Goal: Task Accomplishment & Management: Use online tool/utility

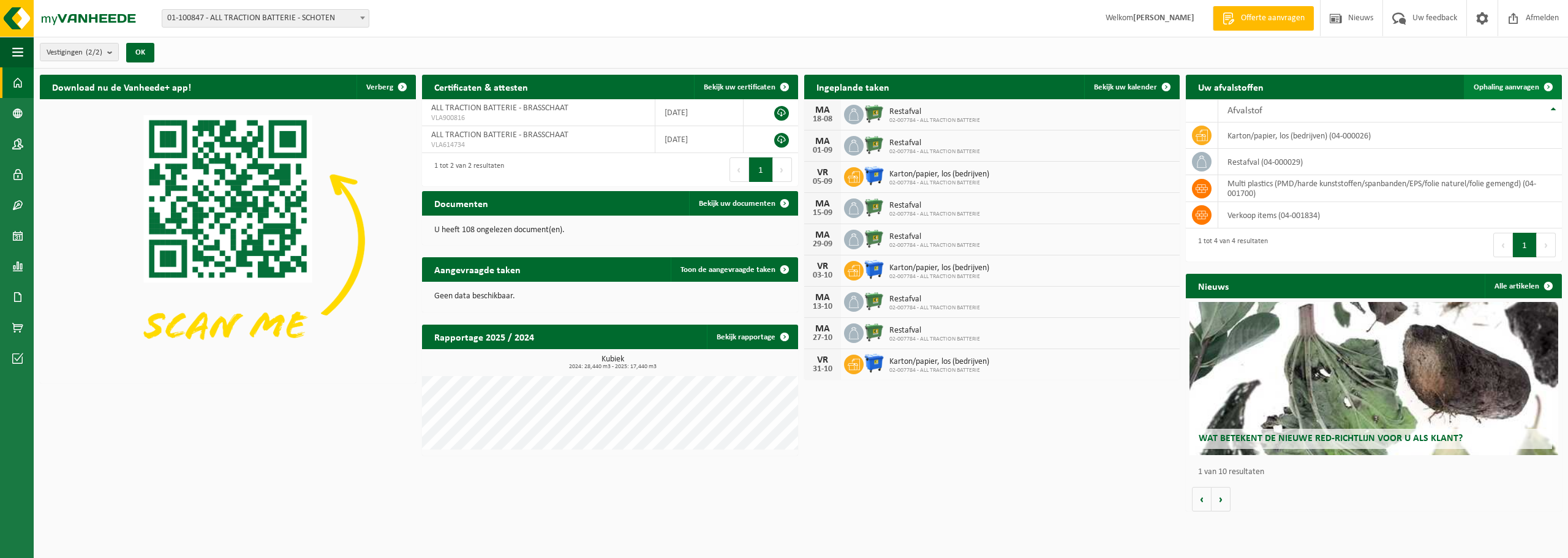
click at [1512, 86] on span "Ophaling aanvragen" at bounding box center [1506, 87] width 66 height 8
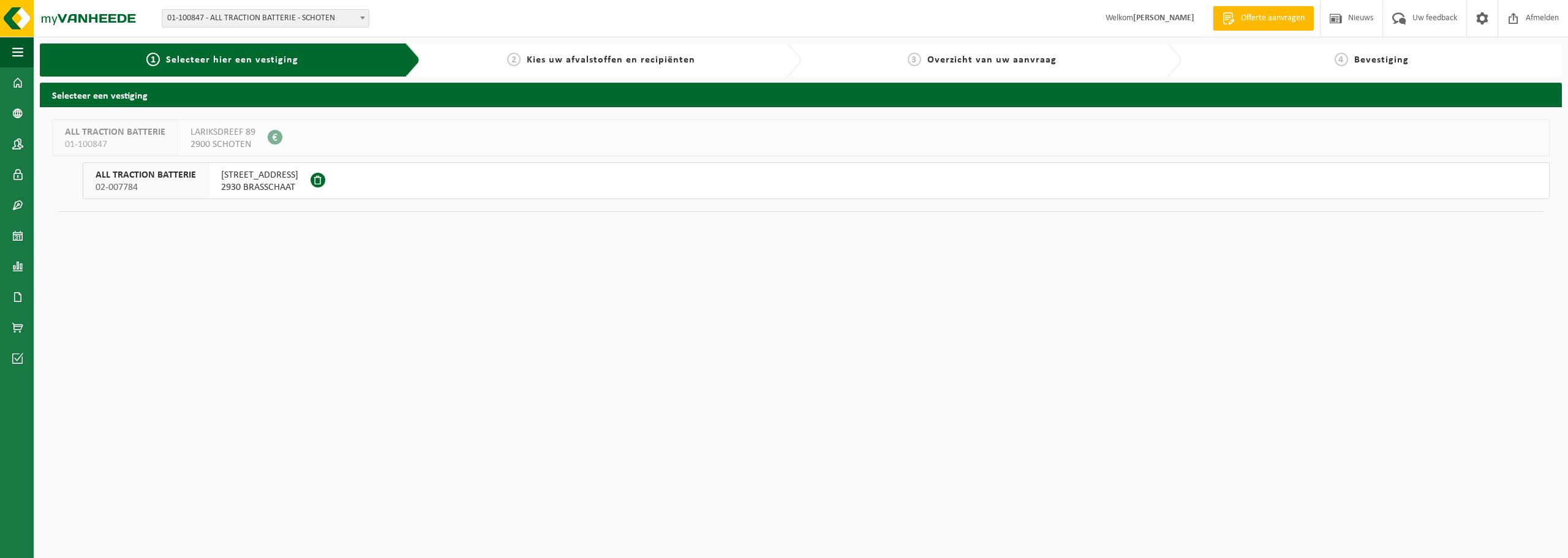
click at [265, 181] on span "2930 BRASSCHAAT" at bounding box center [259, 187] width 77 height 12
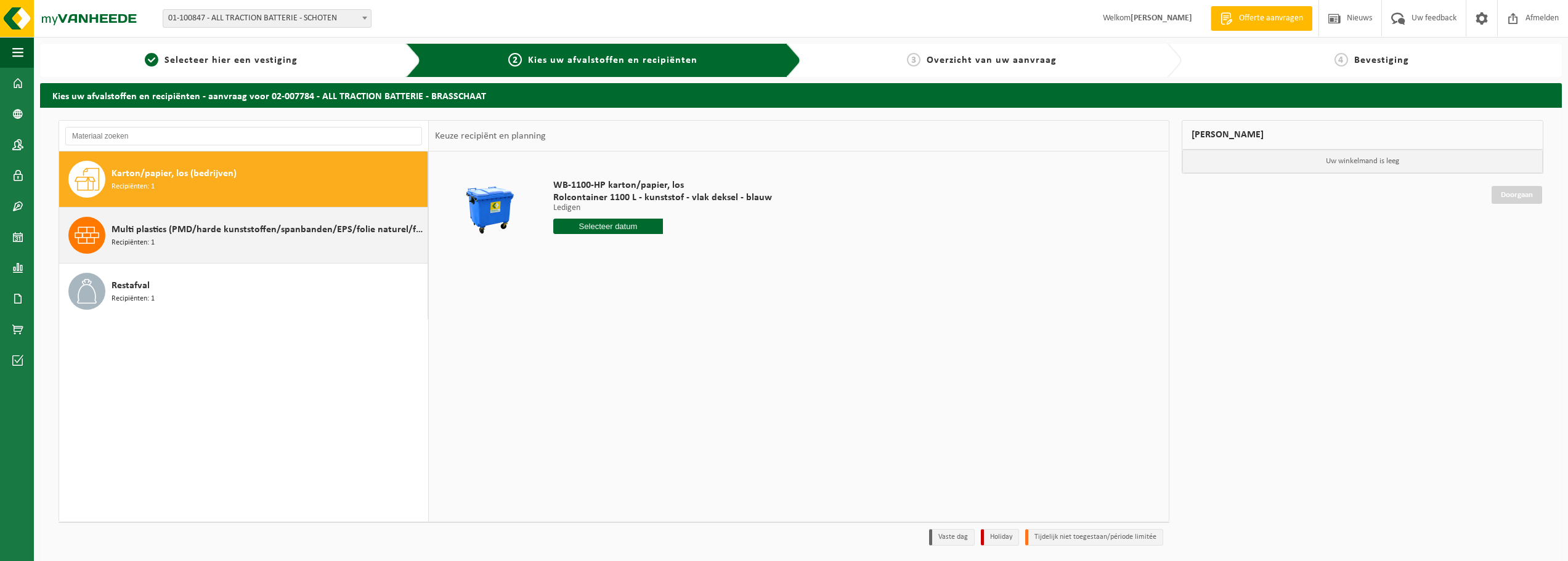
click at [224, 229] on span "Multi plastics (PMD/harde kunststoffen/spanbanden/EPS/folie naturel/folie gemen…" at bounding box center [268, 229] width 313 height 15
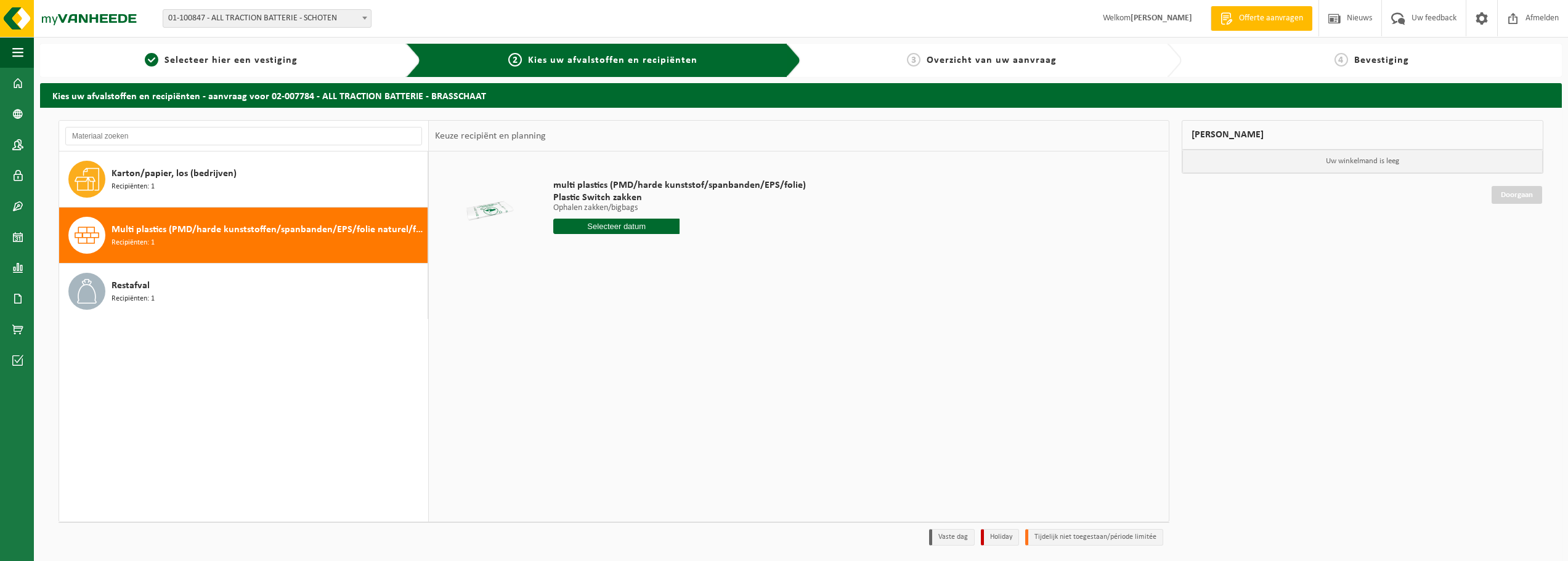
click at [605, 229] on input "text" at bounding box center [616, 225] width 127 height 15
click at [632, 375] on div "28" at bounding box center [630, 375] width 22 height 20
type input "Van 2025-08-28"
click at [590, 279] on button "In winkelmand" at bounding box center [588, 273] width 68 height 20
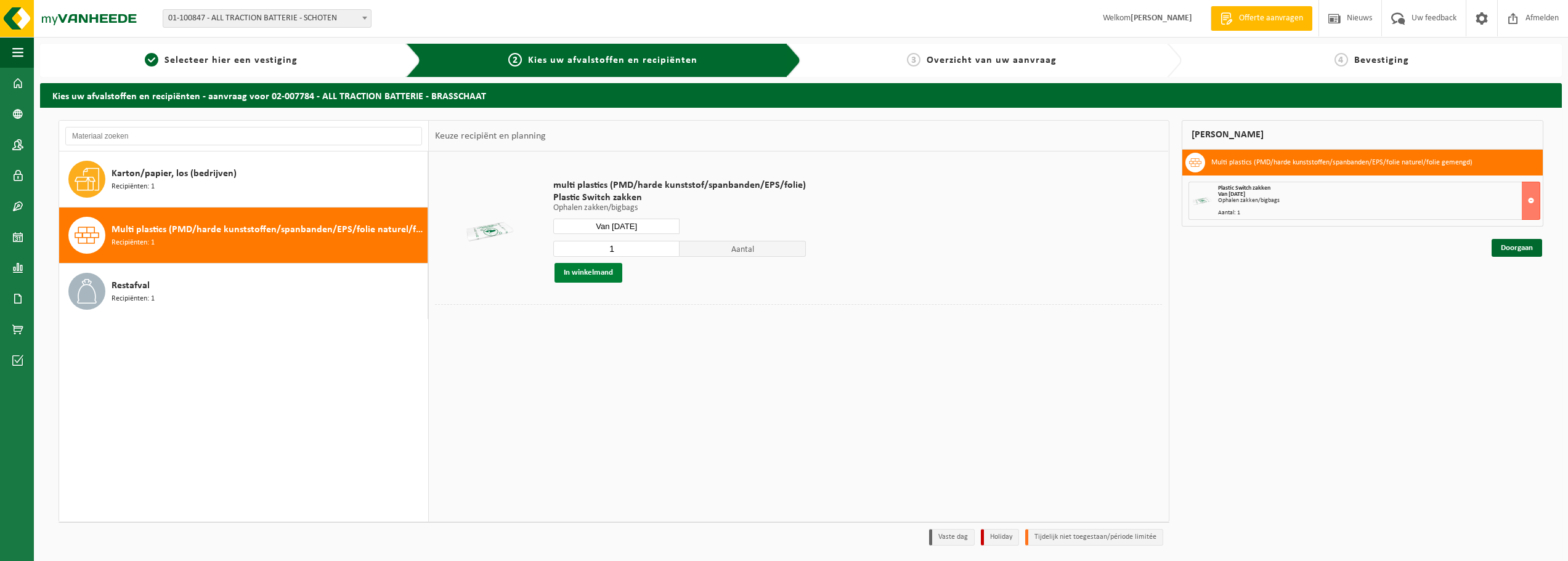
click at [604, 263] on button "In winkelmand" at bounding box center [588, 273] width 68 height 20
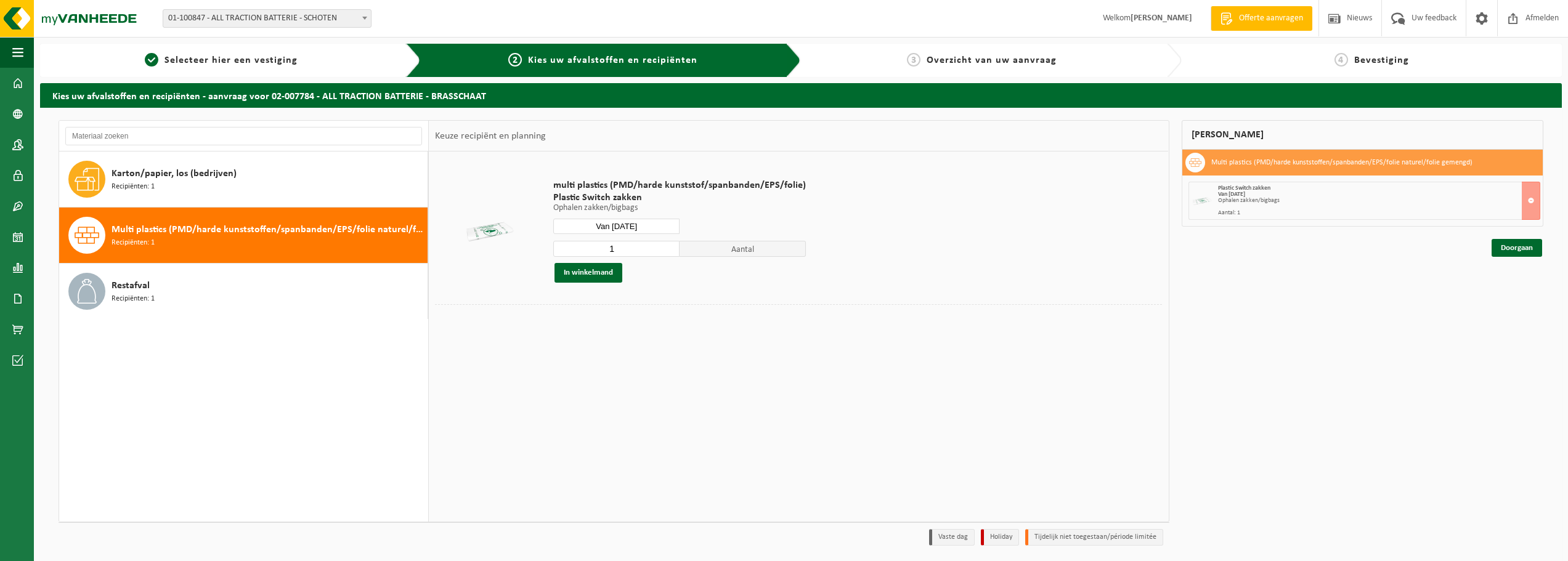
click at [616, 252] on input "1" at bounding box center [616, 248] width 127 height 16
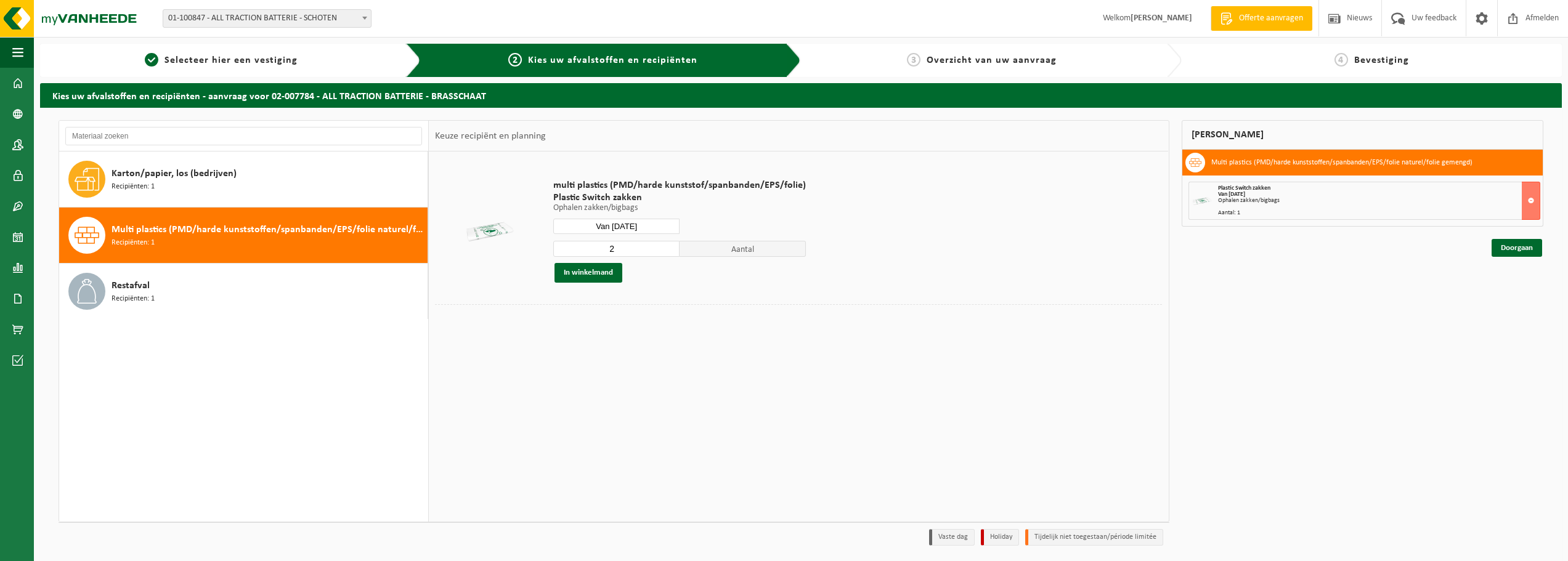
type input "2"
click at [666, 246] on input "2" at bounding box center [616, 248] width 127 height 16
click at [594, 273] on button "In winkelmand" at bounding box center [588, 273] width 68 height 20
click at [1508, 243] on link "Doorgaan" at bounding box center [1516, 247] width 50 height 18
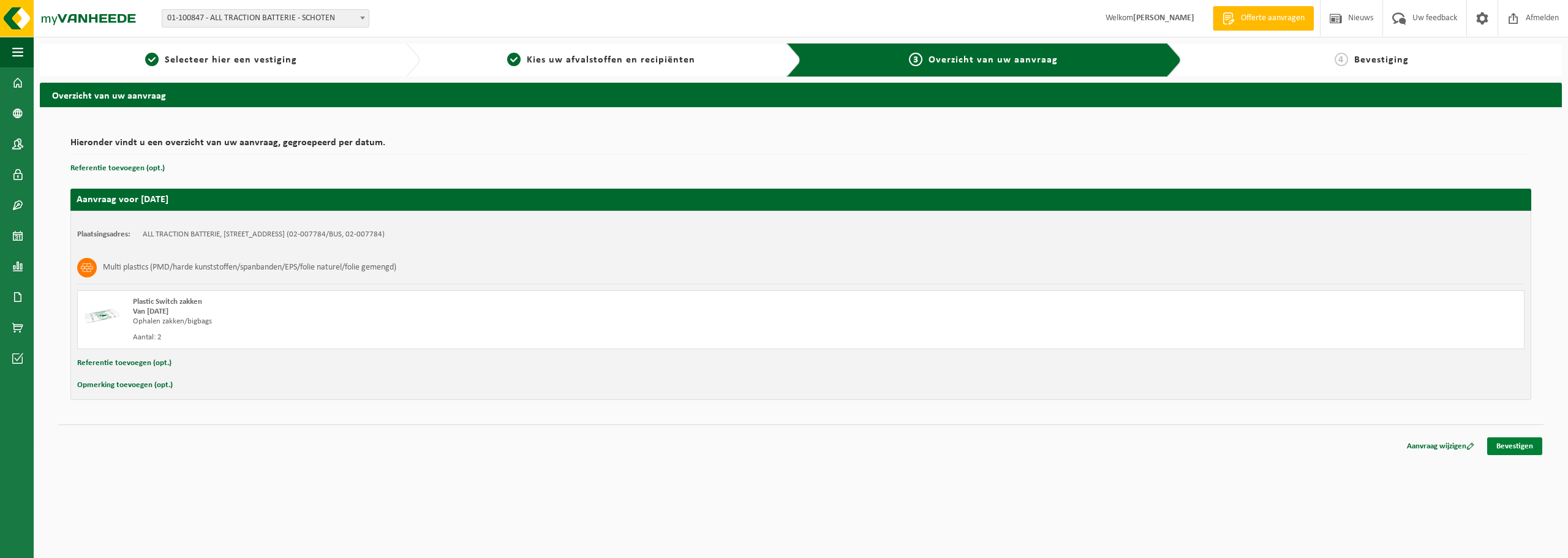
click at [1520, 450] on link "Bevestigen" at bounding box center [1515, 446] width 55 height 18
